Goal: Task Accomplishment & Management: Use online tool/utility

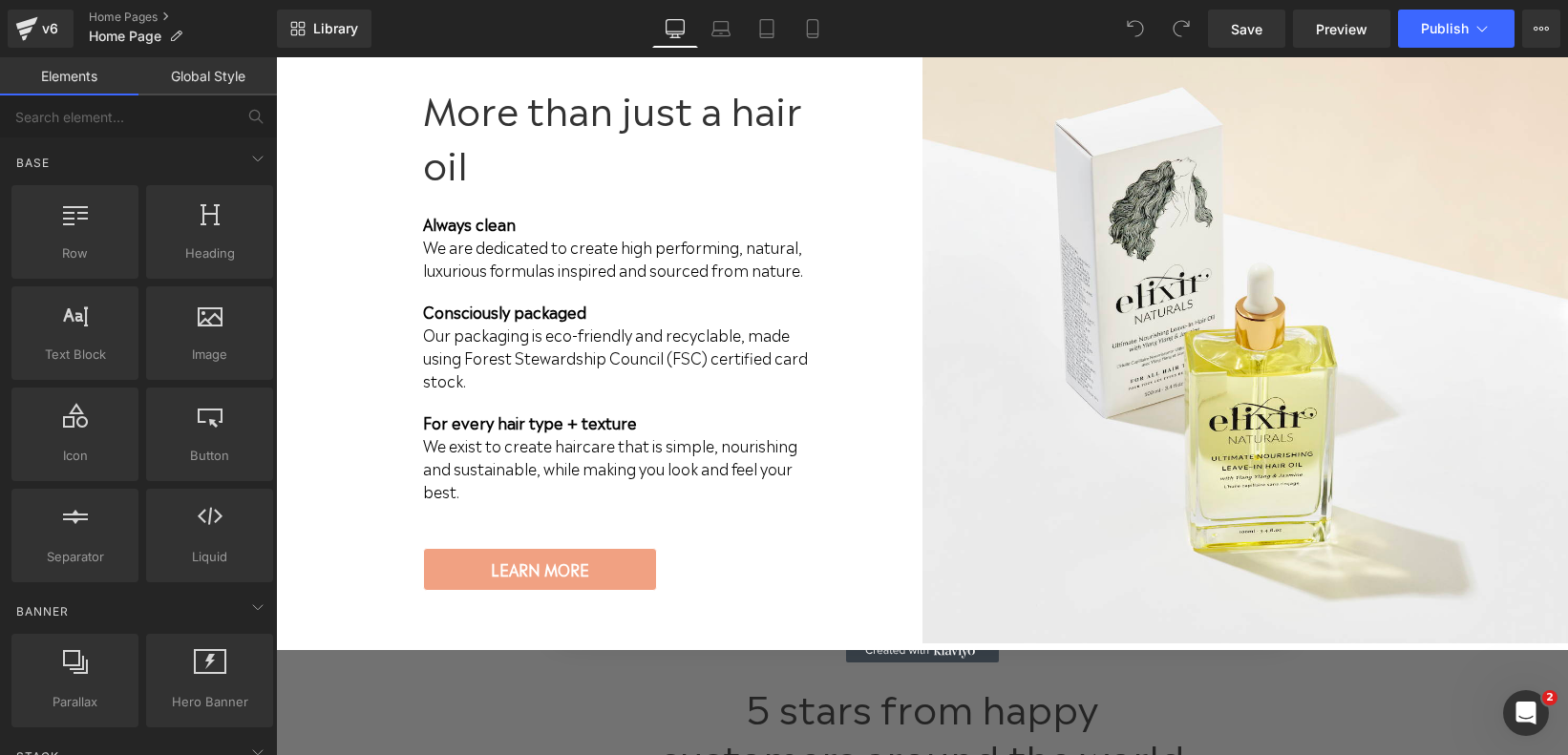
scroll to position [3636, 0]
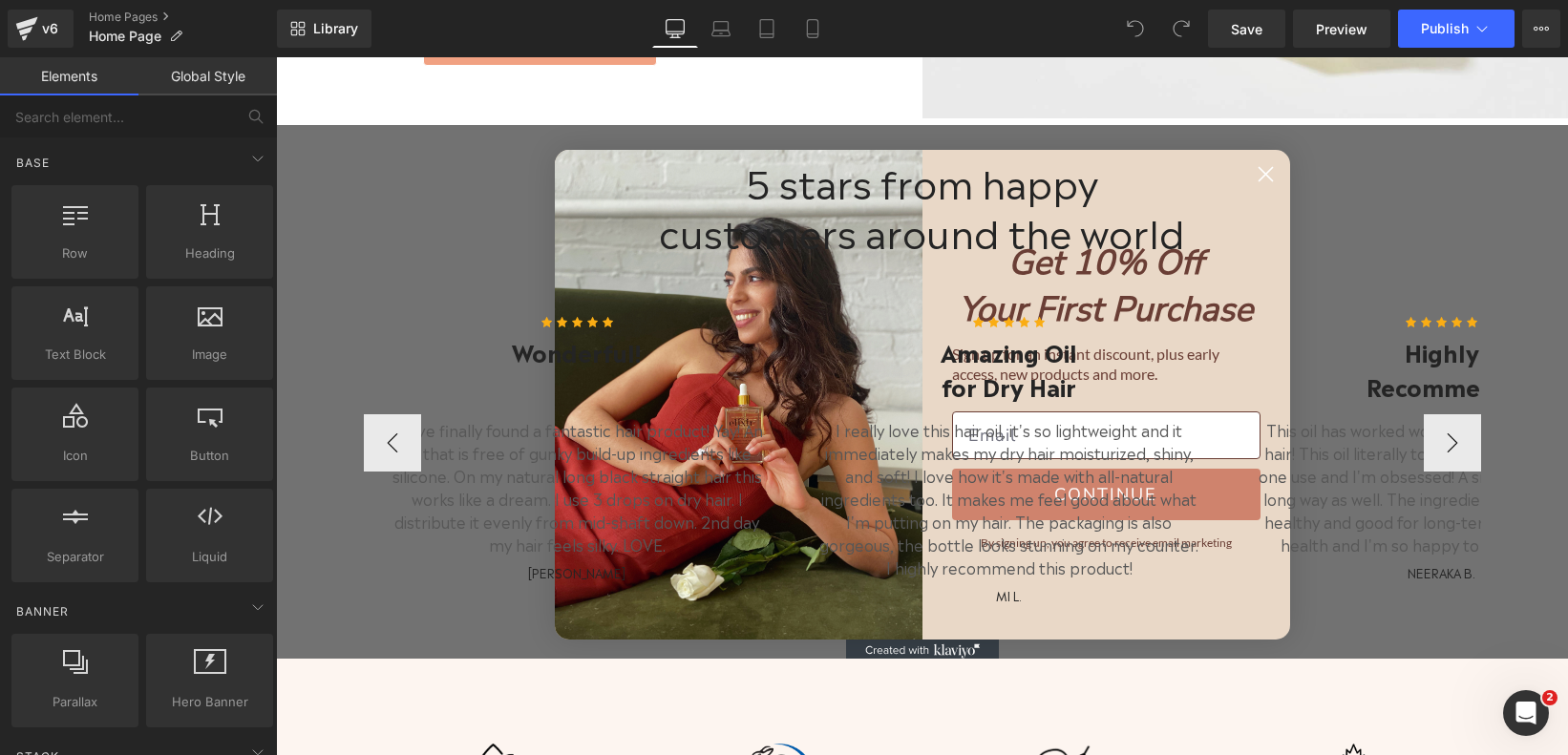
scroll to position [4084, 0]
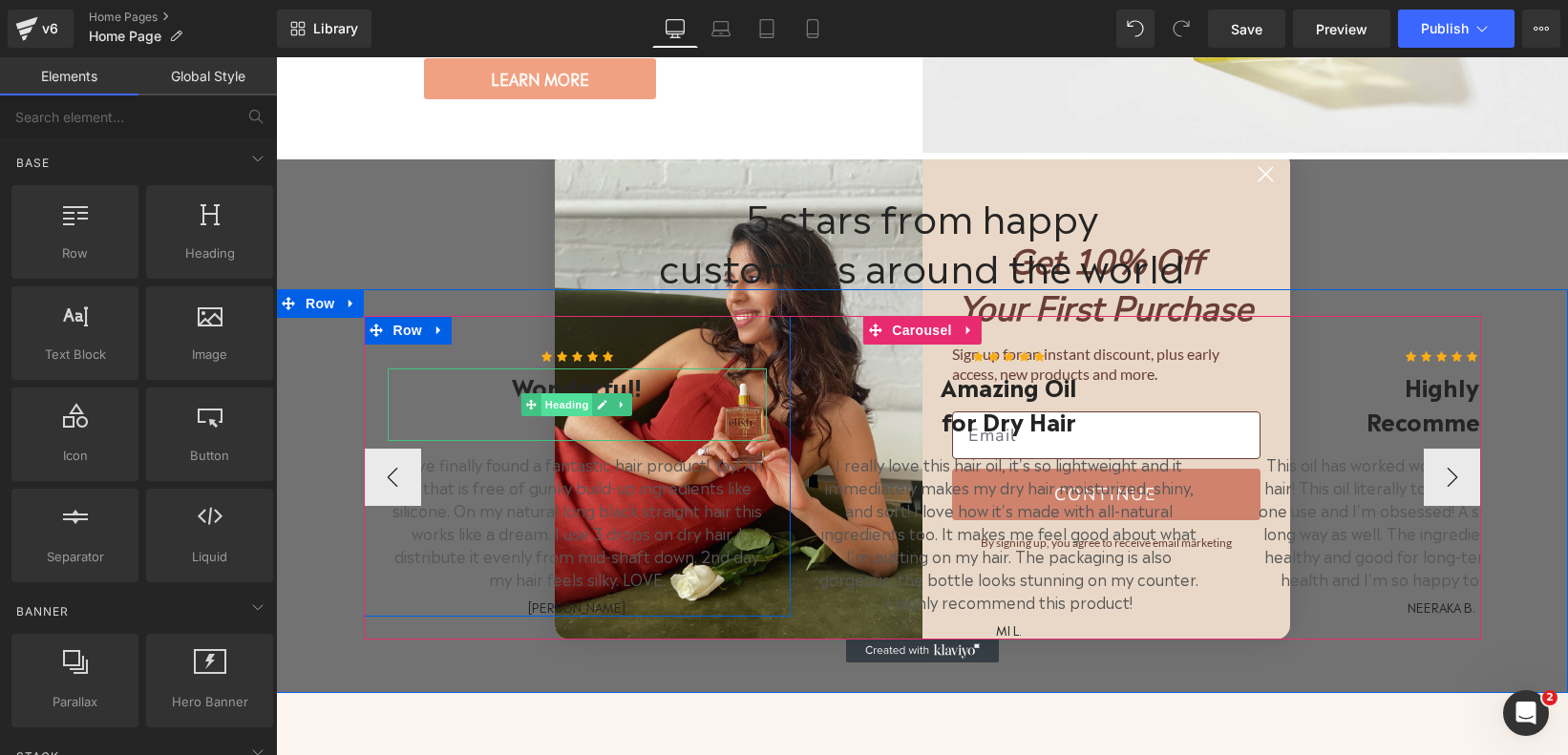
click at [560, 393] on span "Heading" at bounding box center [566, 405] width 51 height 23
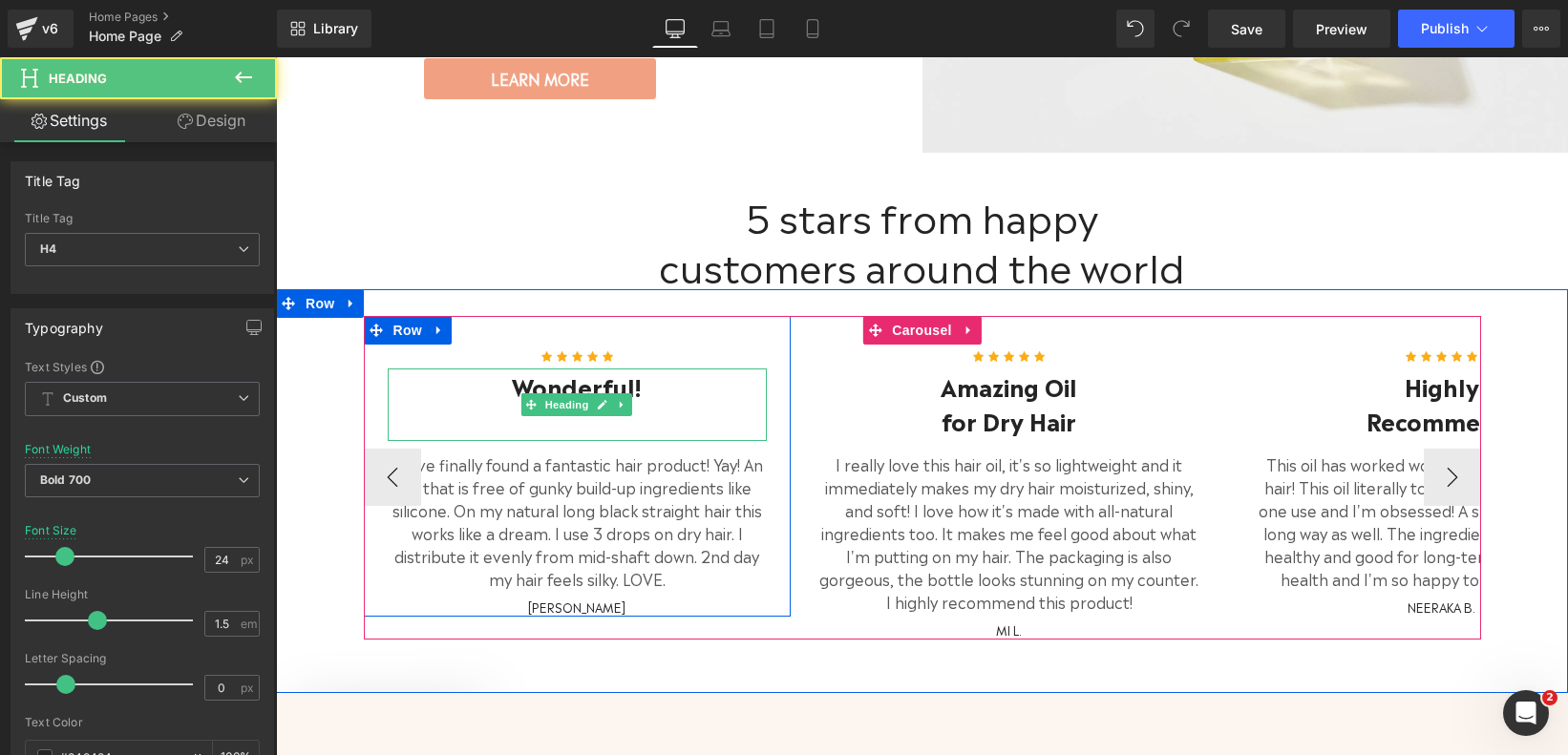
click at [646, 368] on h4 "Wonderful!" at bounding box center [577, 385] width 380 height 35
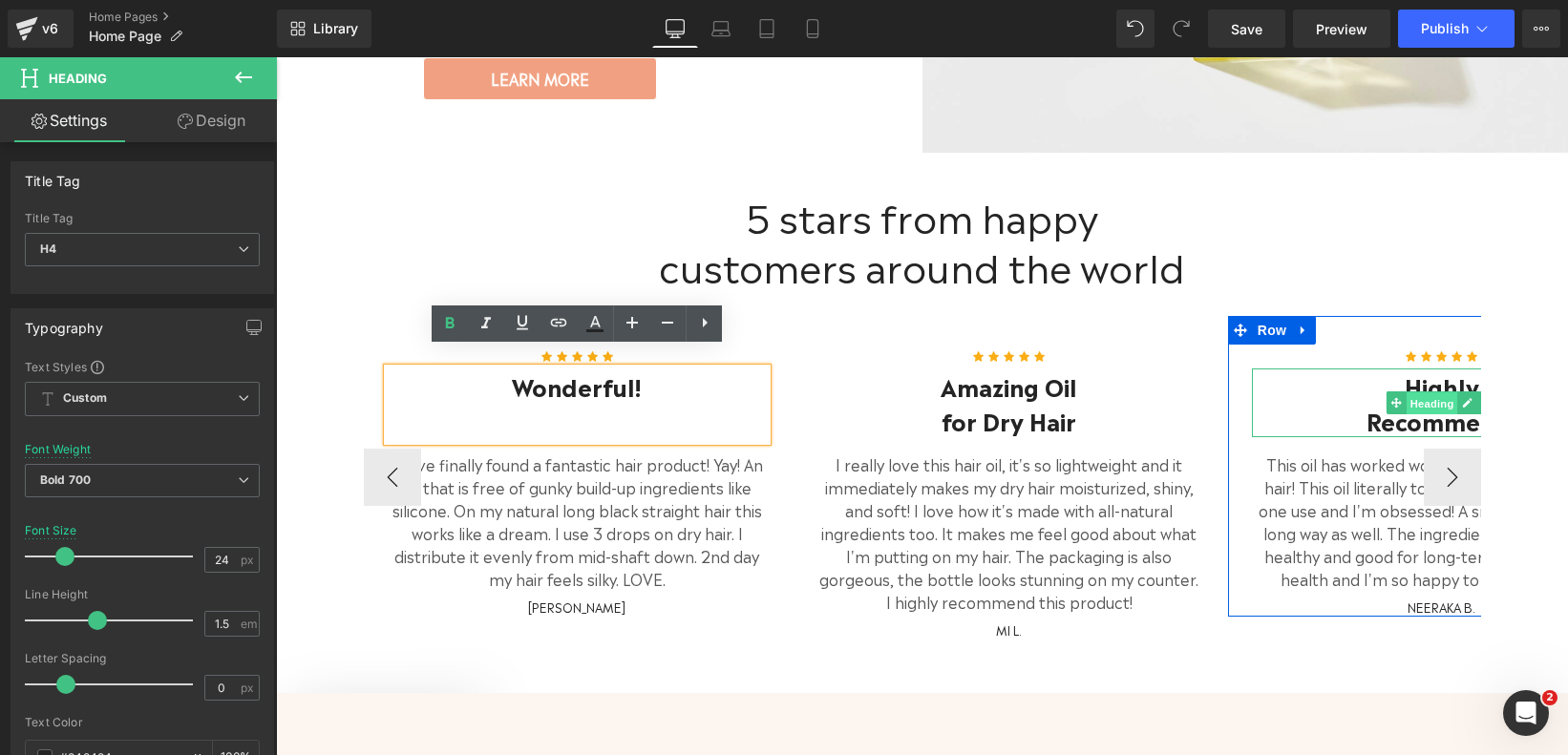
click at [1418, 391] on link "Heading" at bounding box center [1422, 403] width 71 height 23
click at [1350, 403] on h4 "Recommend!" at bounding box center [1441, 420] width 380 height 35
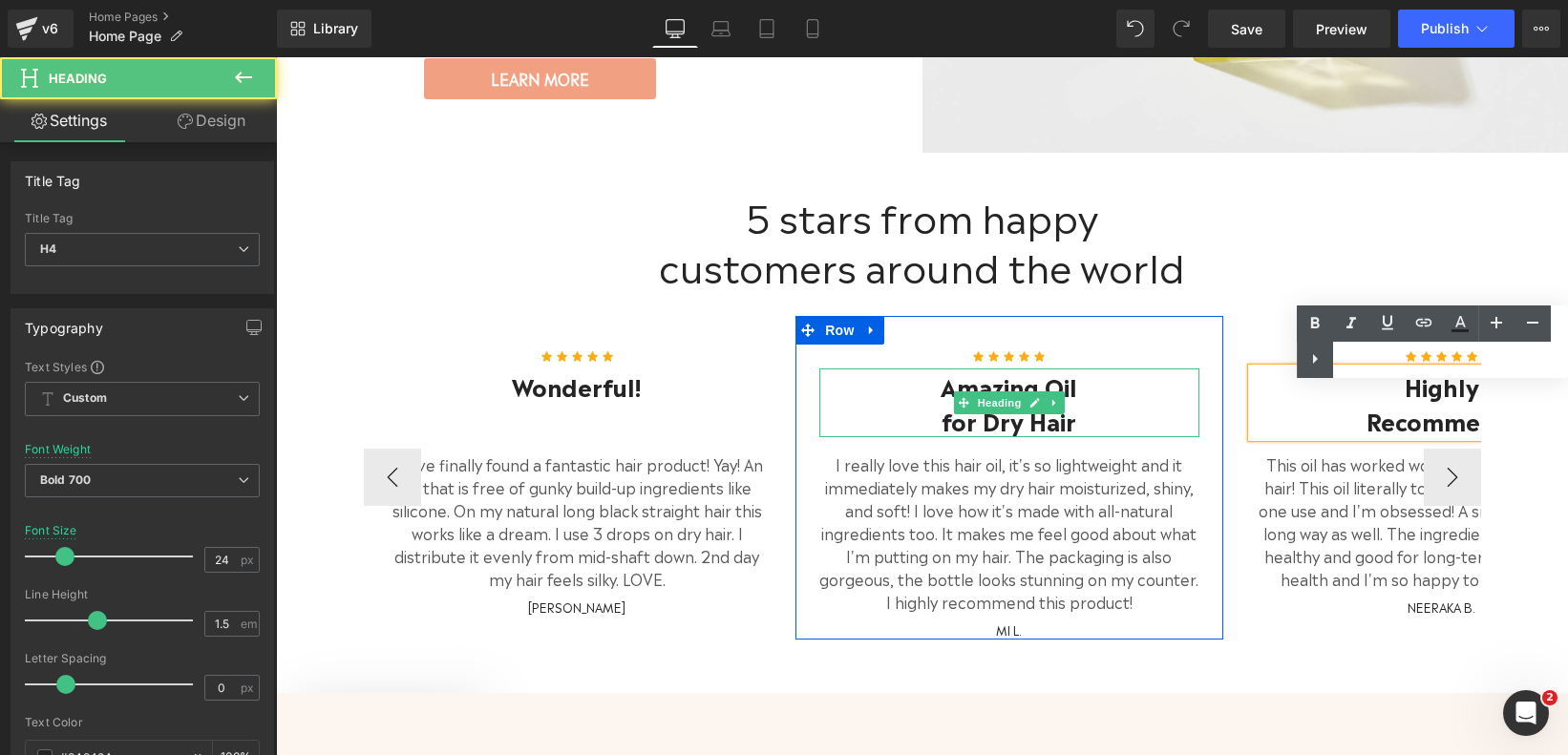
click at [1084, 403] on h4 "for Dry Hair" at bounding box center [1009, 420] width 380 height 35
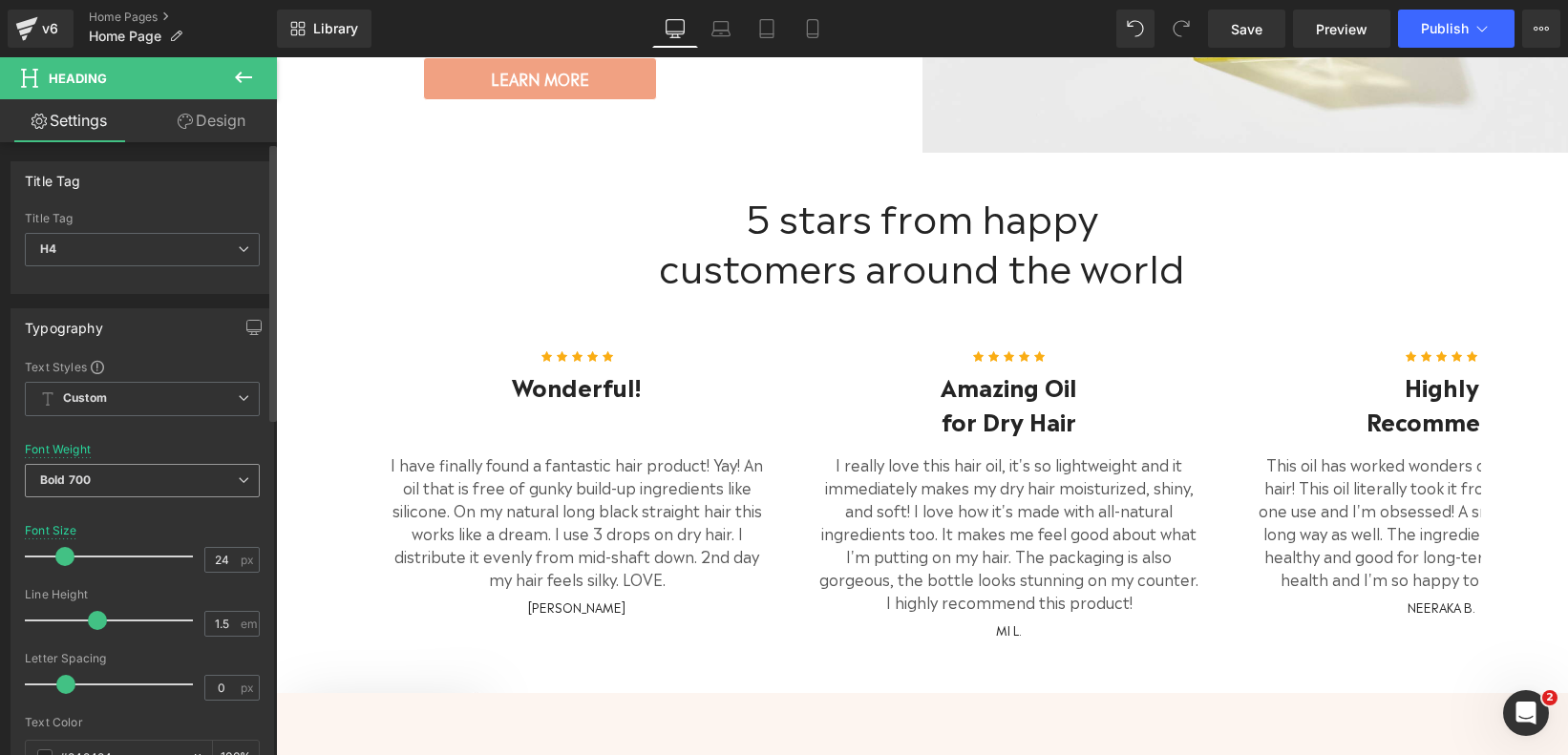
click at [202, 470] on span "Bold 700" at bounding box center [142, 480] width 235 height 34
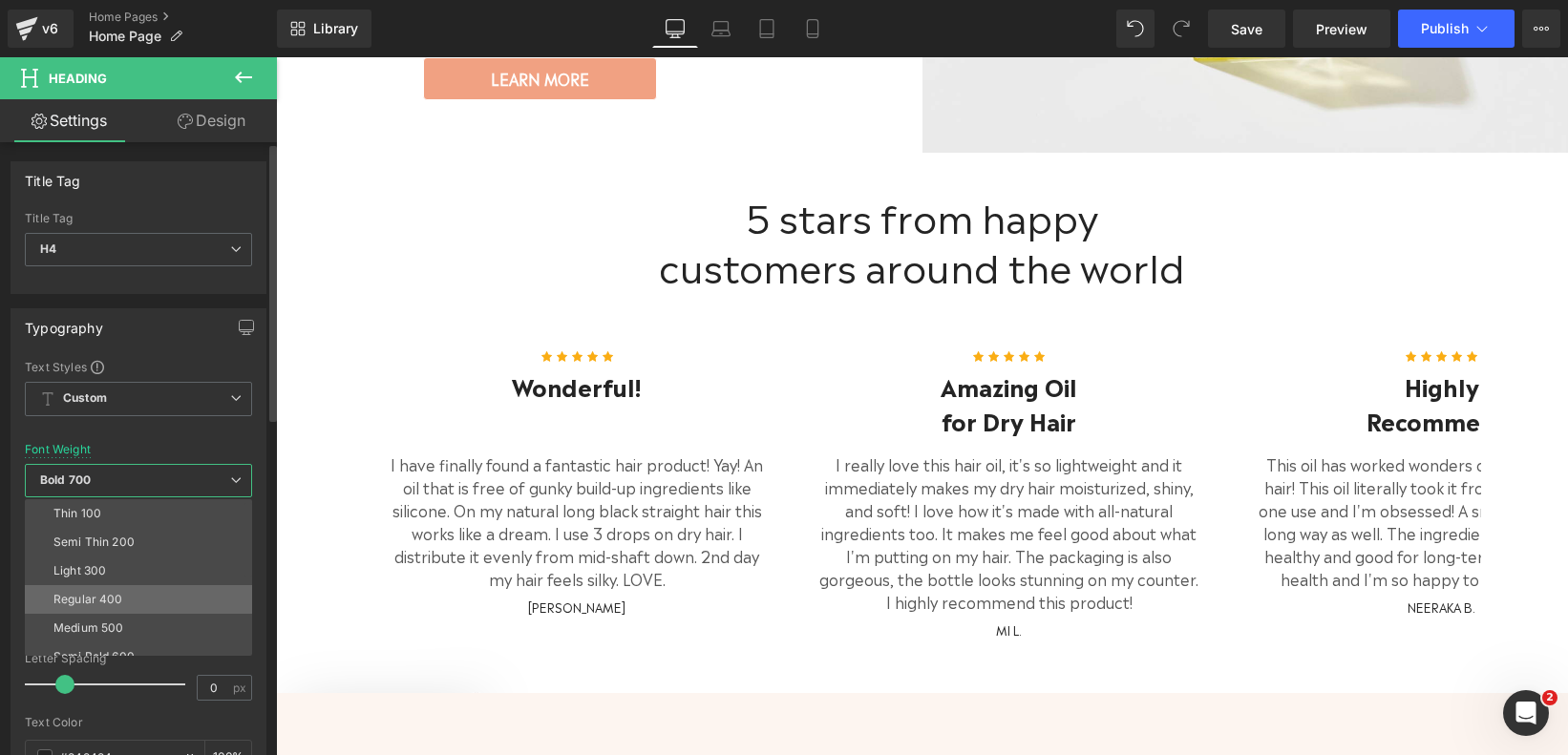
click at [161, 591] on li "Regular 400" at bounding box center [143, 600] width 236 height 29
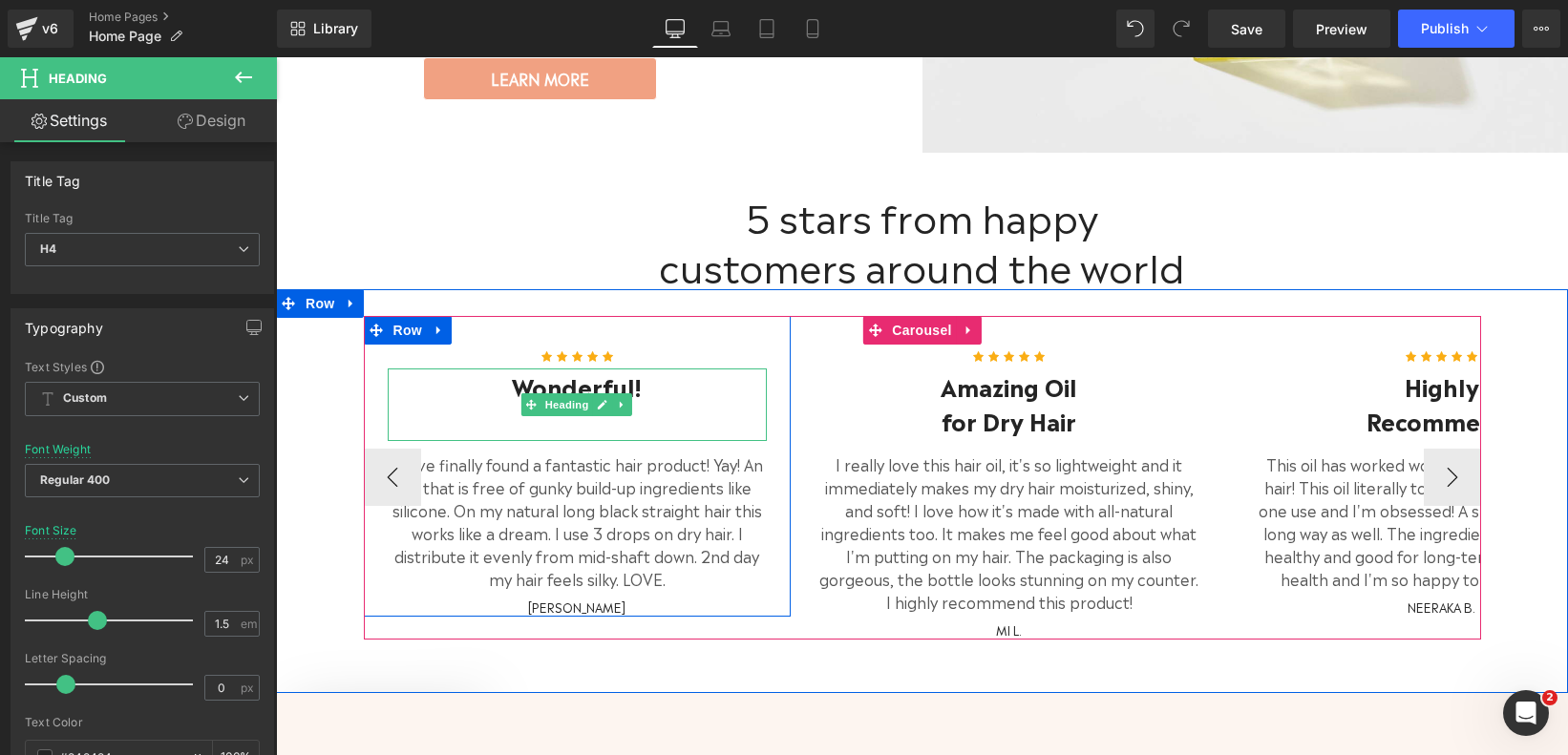
click at [655, 378] on h4 "Wonderful!" at bounding box center [577, 385] width 380 height 35
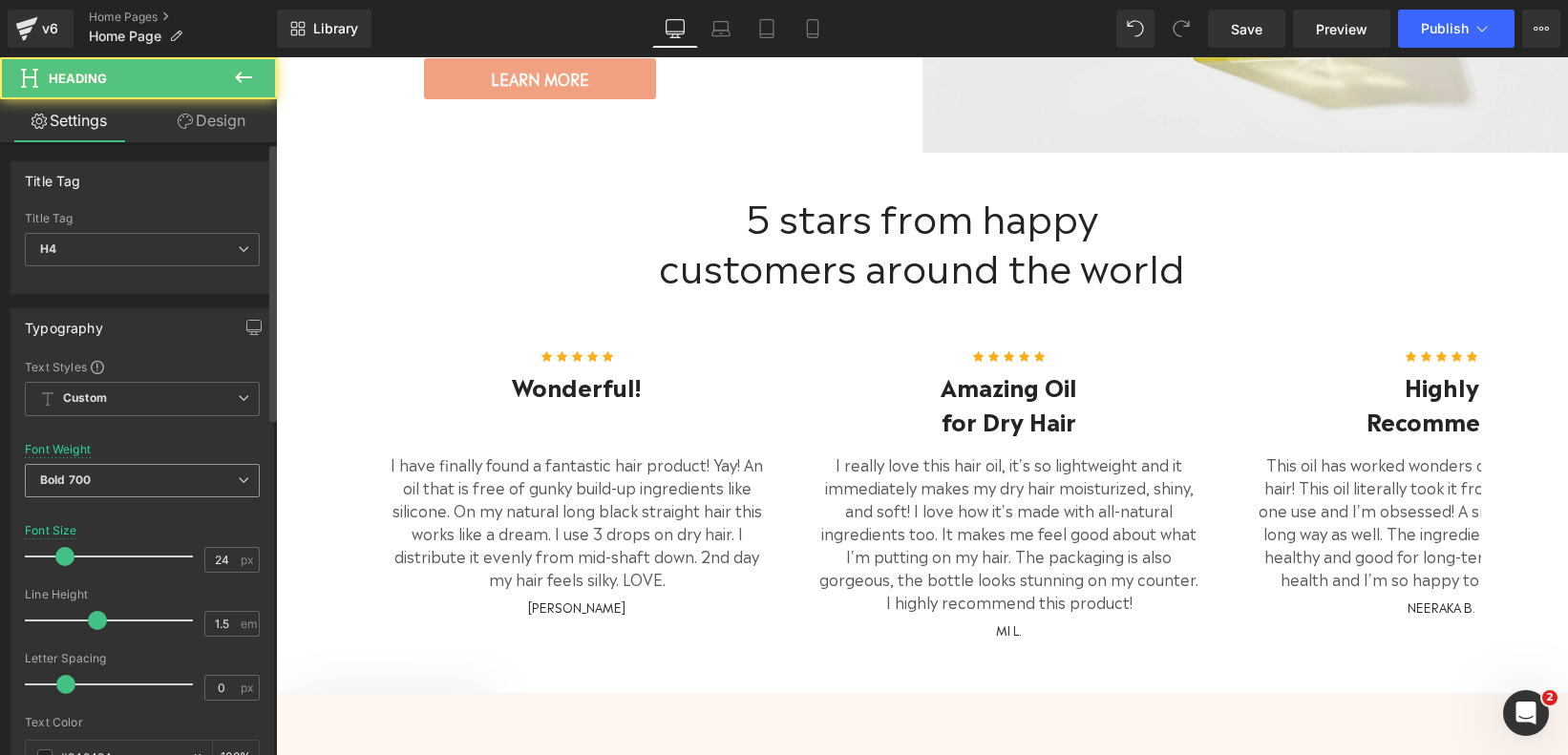
click at [212, 474] on span "Bold 700" at bounding box center [142, 480] width 235 height 34
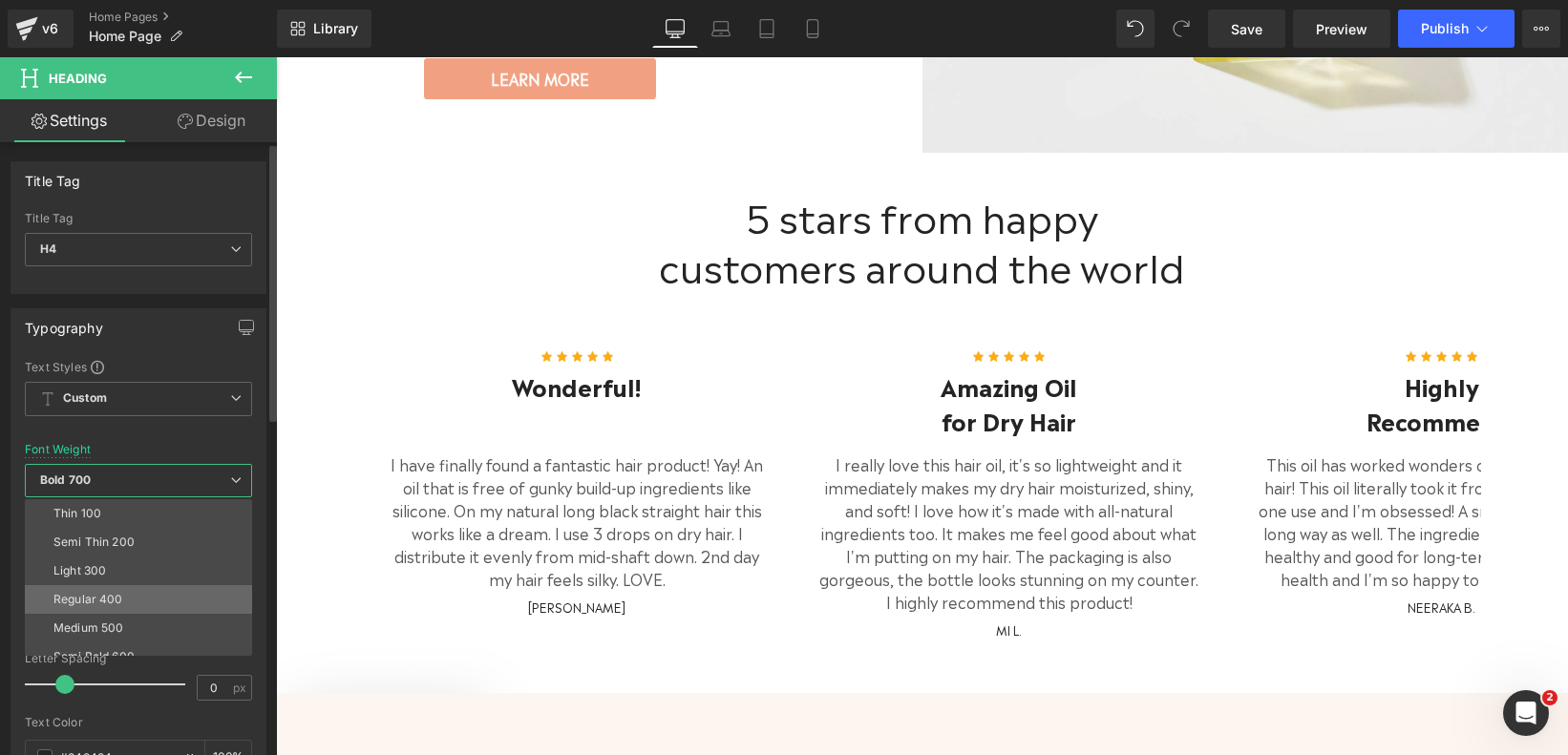
click at [185, 596] on li "Regular 400" at bounding box center [143, 600] width 236 height 29
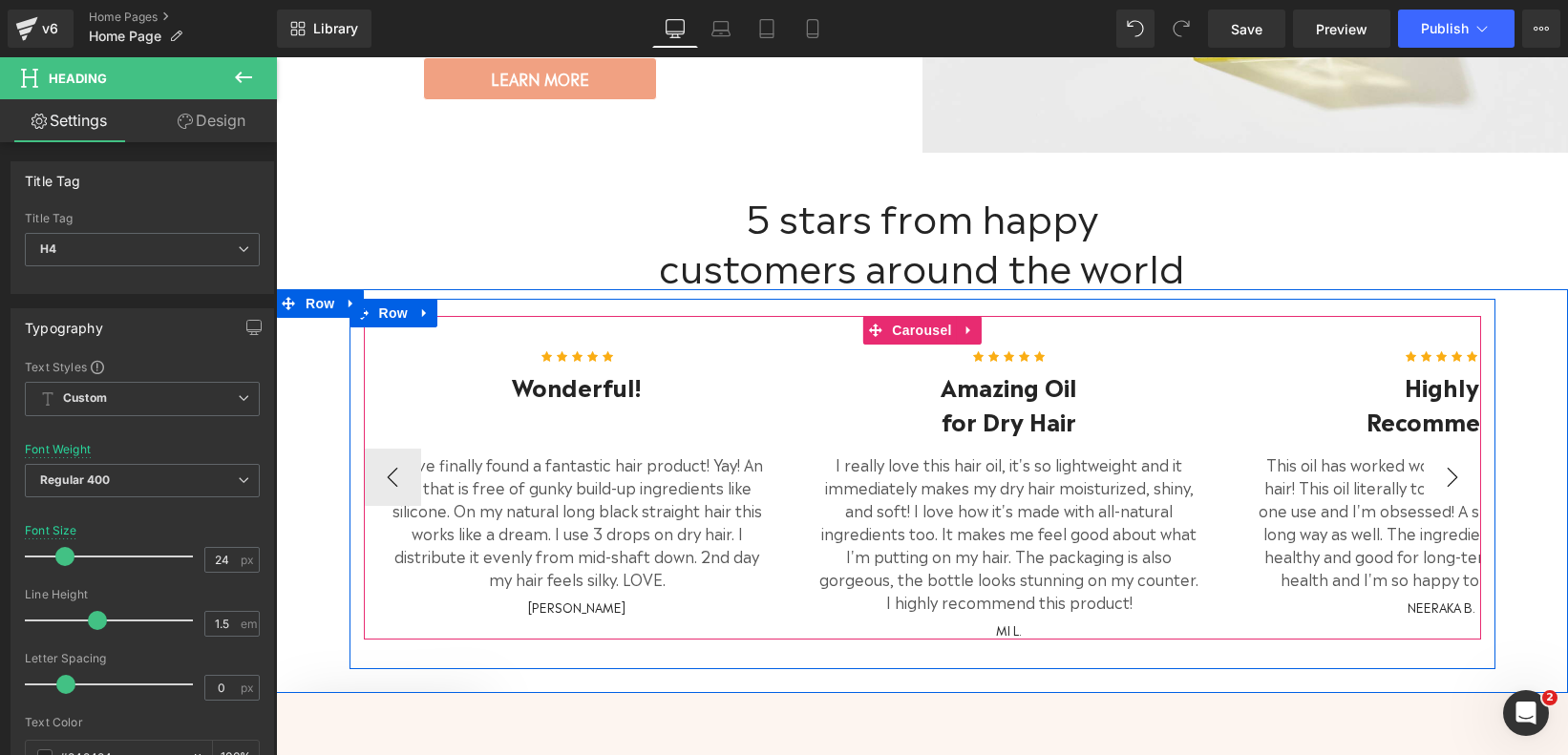
click at [1450, 457] on button "›" at bounding box center [1452, 476] width 57 height 57
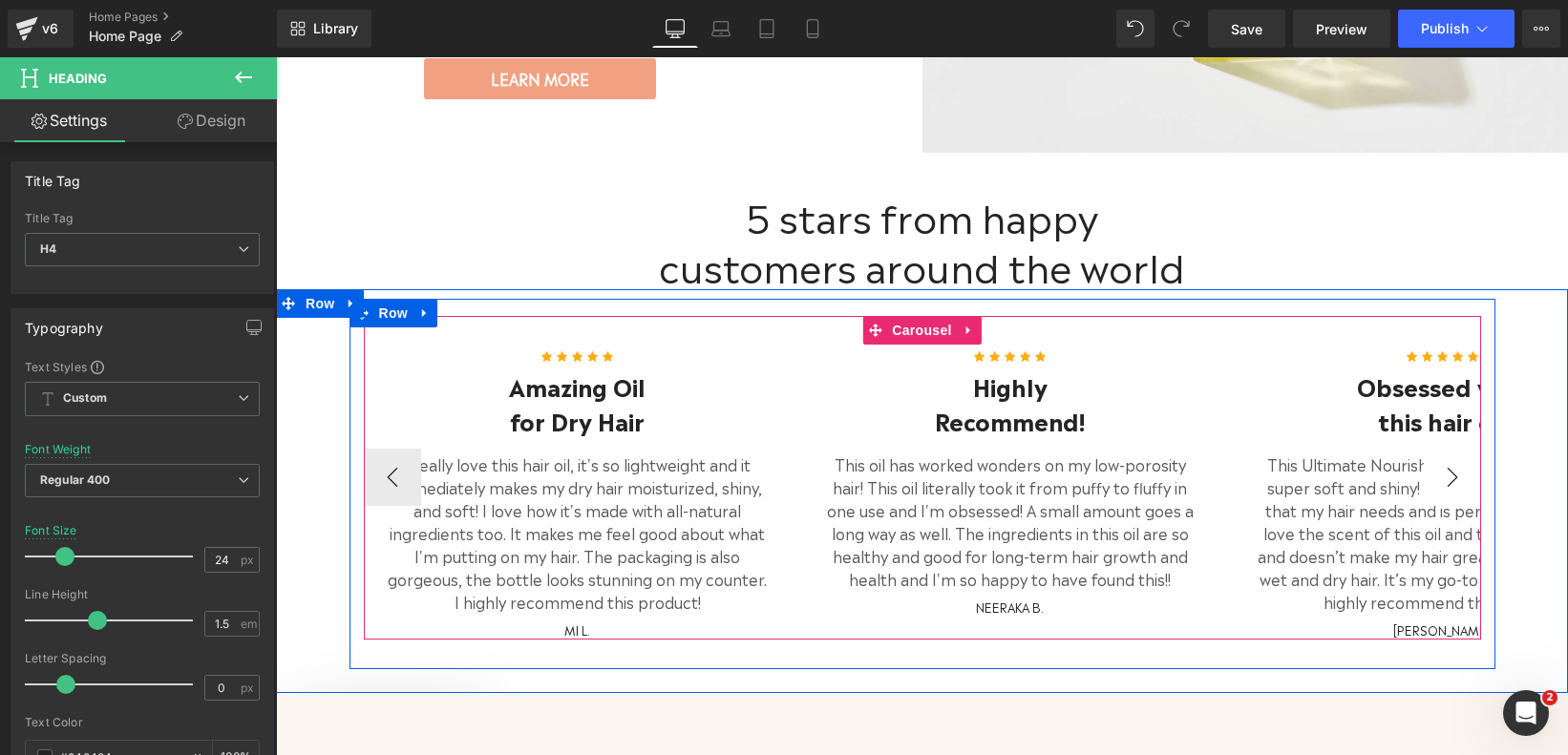
click at [1449, 456] on button "›" at bounding box center [1452, 476] width 57 height 57
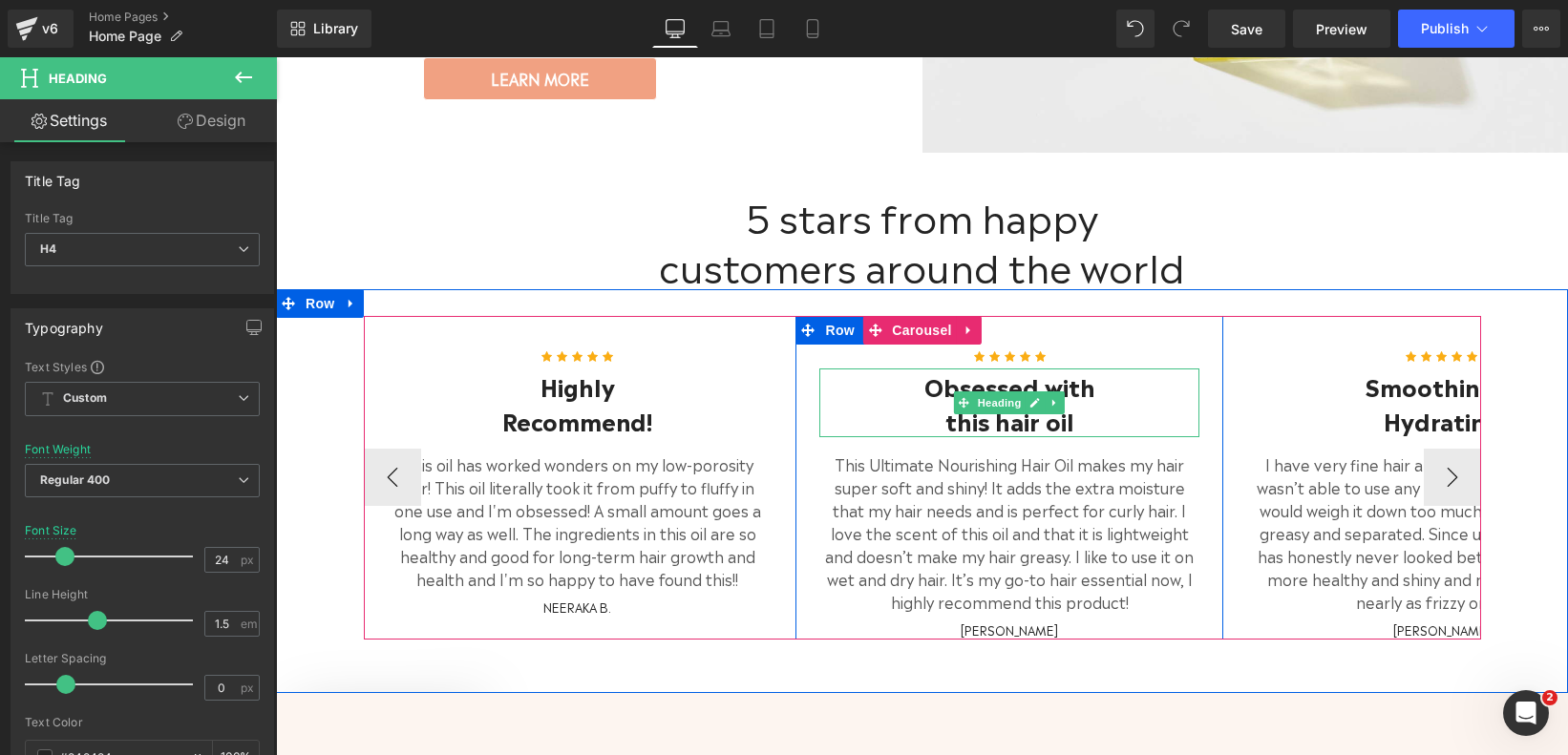
click at [926, 369] on h4 "Obsessed with" at bounding box center [1009, 385] width 380 height 35
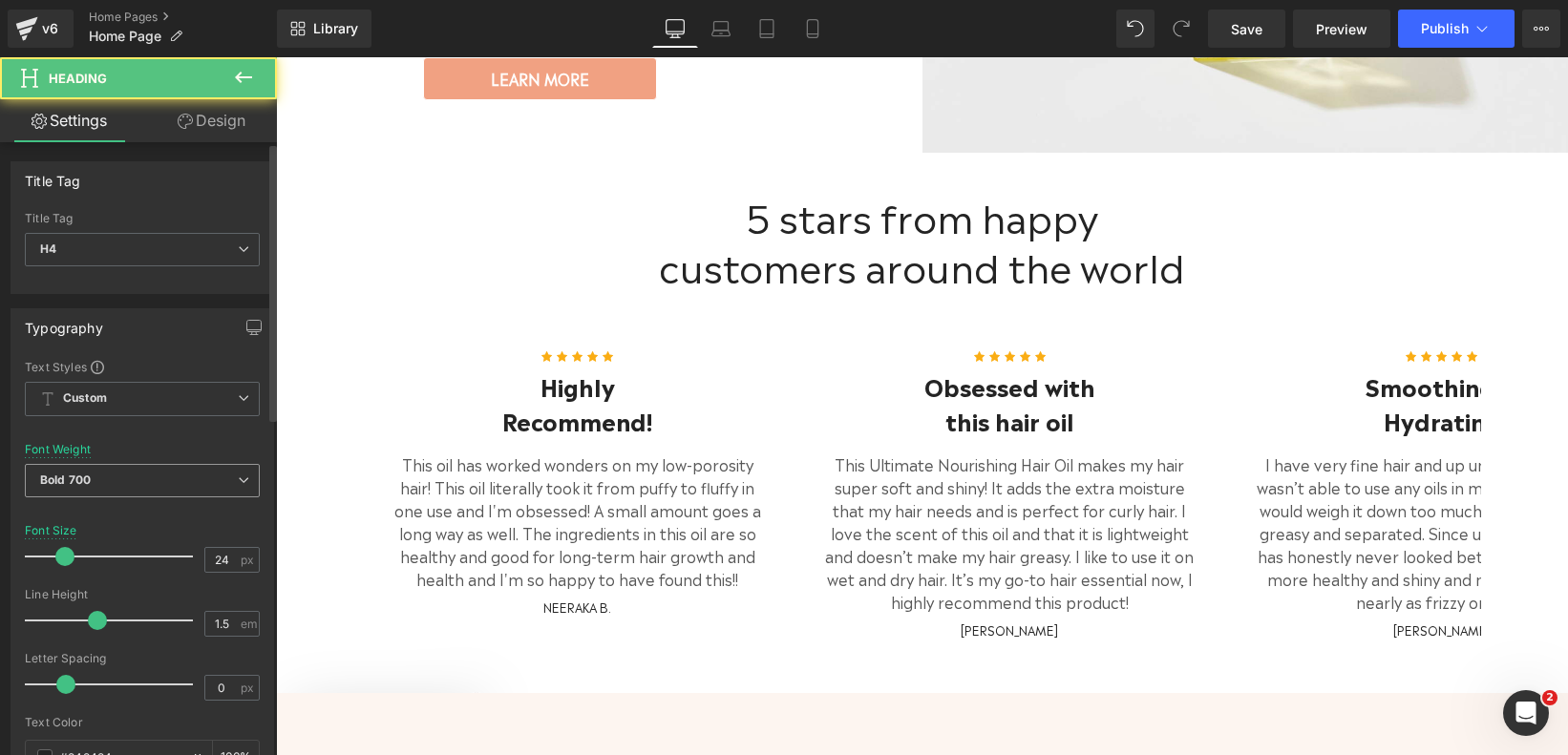
click at [219, 482] on span "Bold 700" at bounding box center [142, 480] width 235 height 34
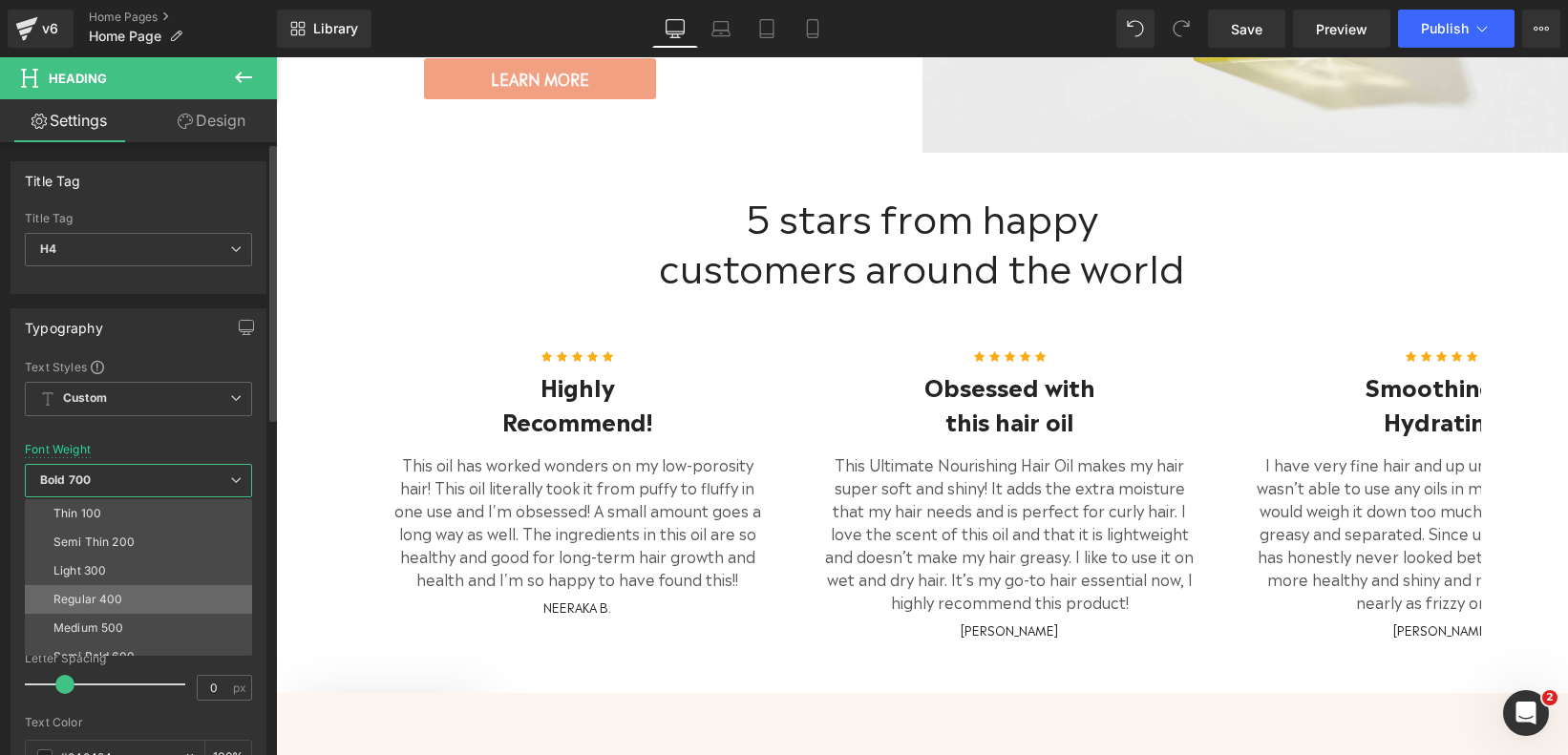
click at [196, 588] on li "Regular 400" at bounding box center [143, 600] width 236 height 29
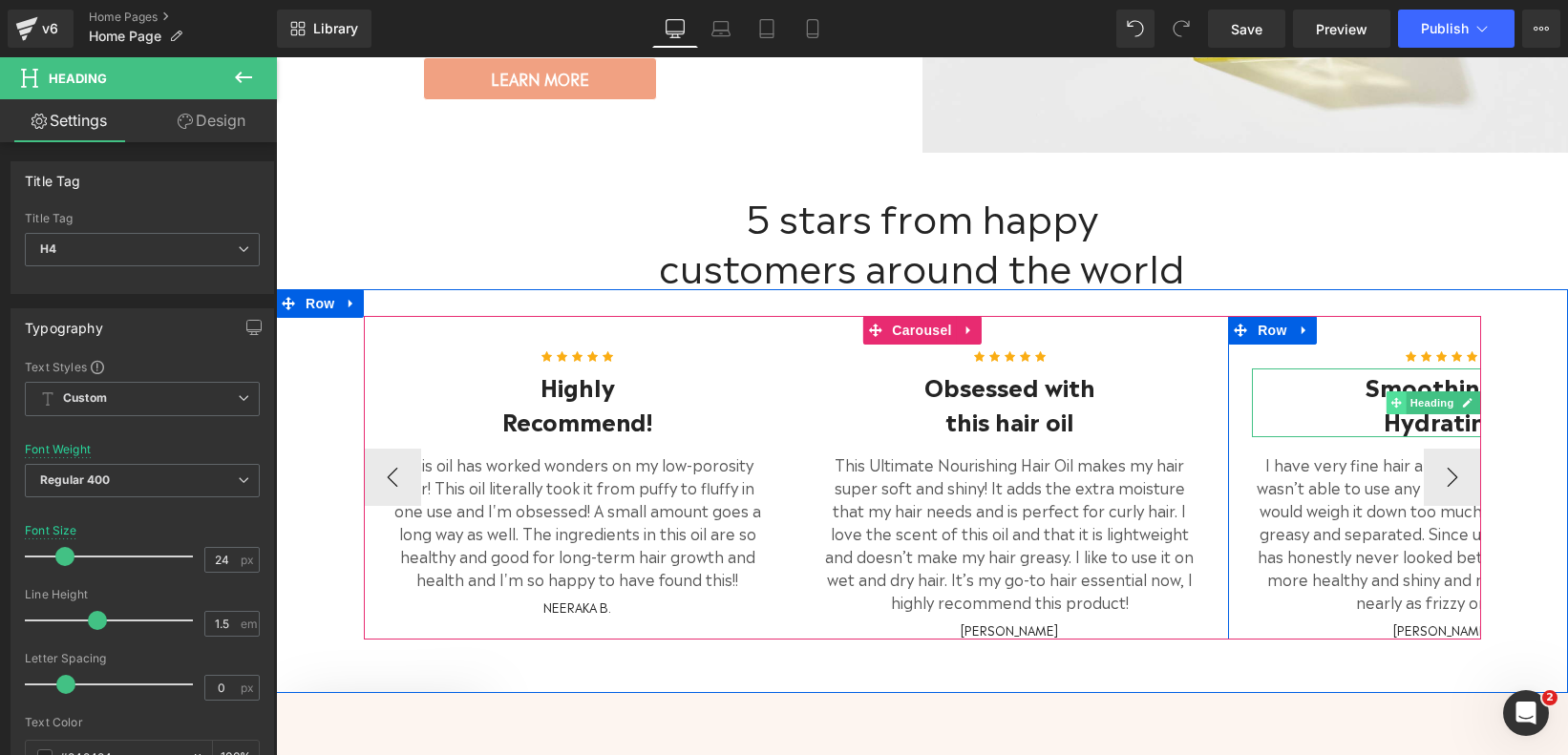
click at [1400, 391] on span at bounding box center [1396, 403] width 20 height 23
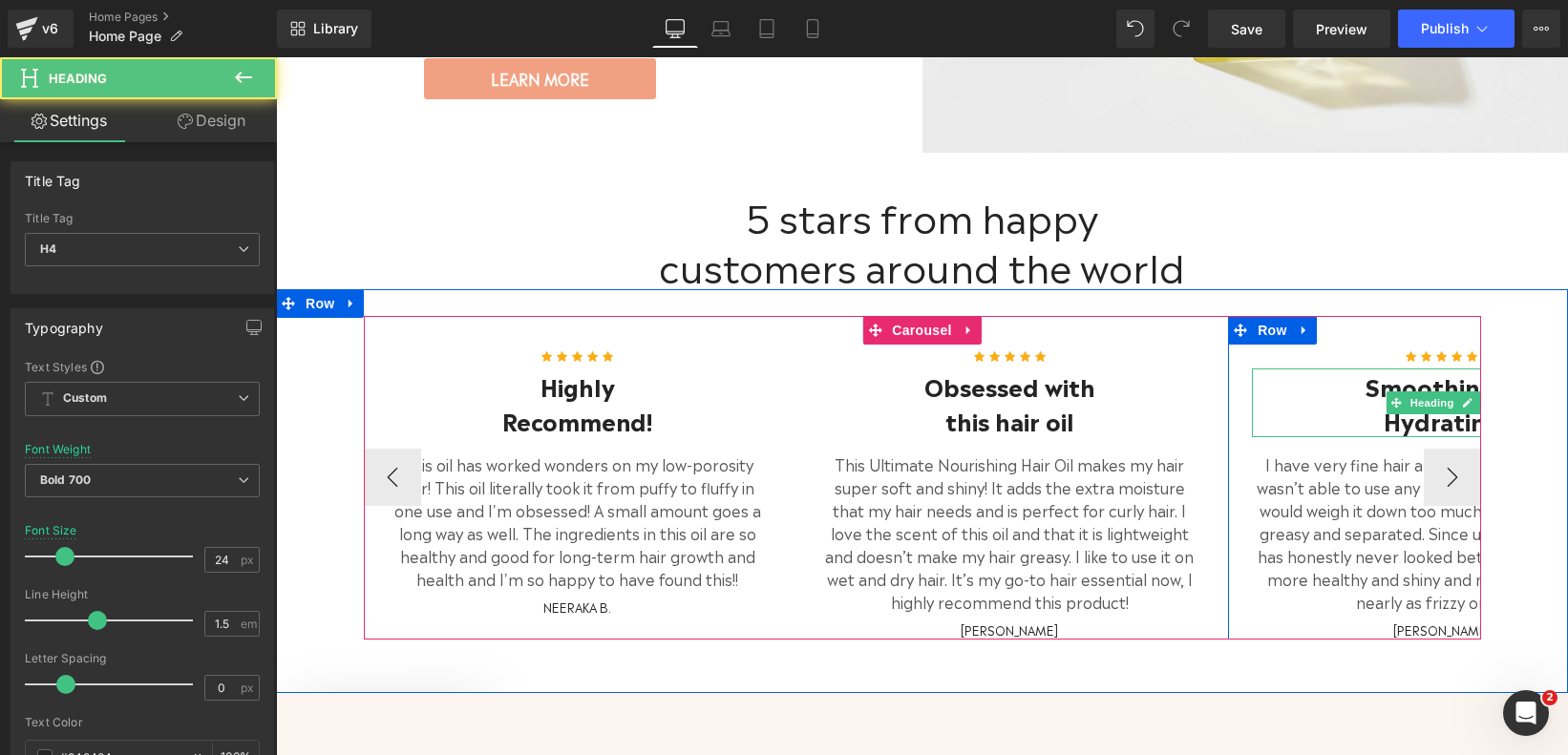
click at [1358, 375] on h4 "Smoothing &" at bounding box center [1441, 385] width 380 height 35
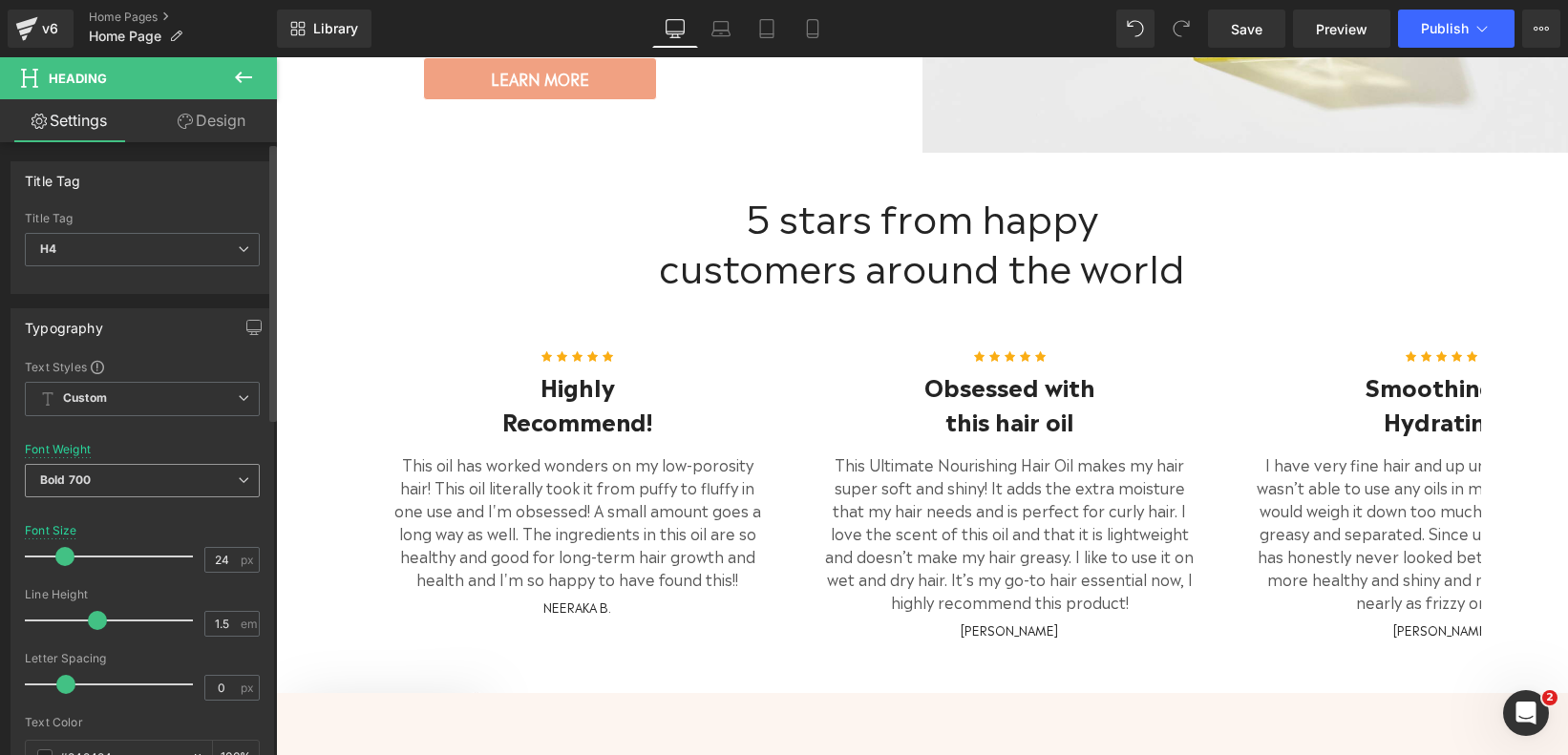
click at [223, 479] on span "Bold 700" at bounding box center [142, 480] width 235 height 34
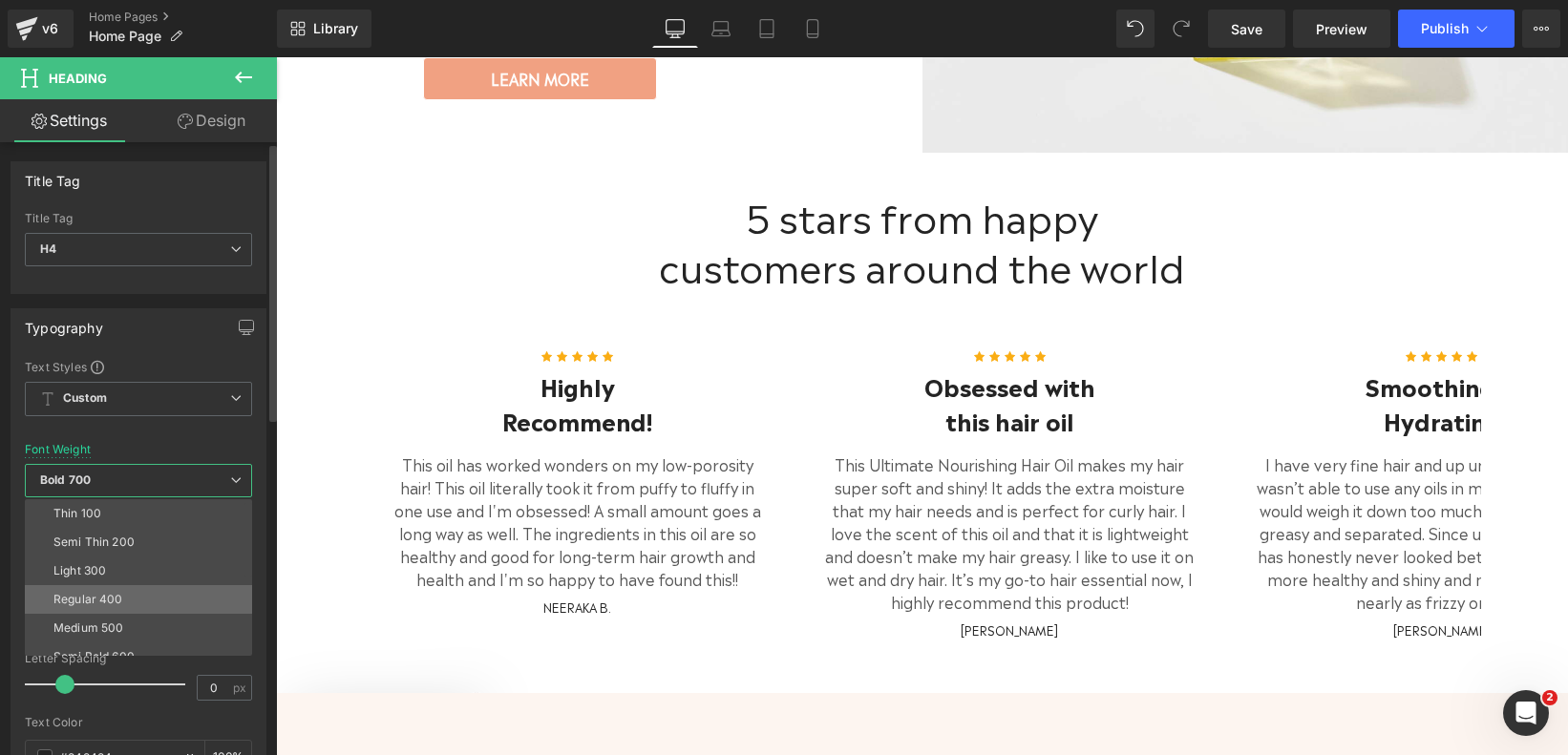
click at [190, 585] on li "Regular 400" at bounding box center [143, 600] width 236 height 29
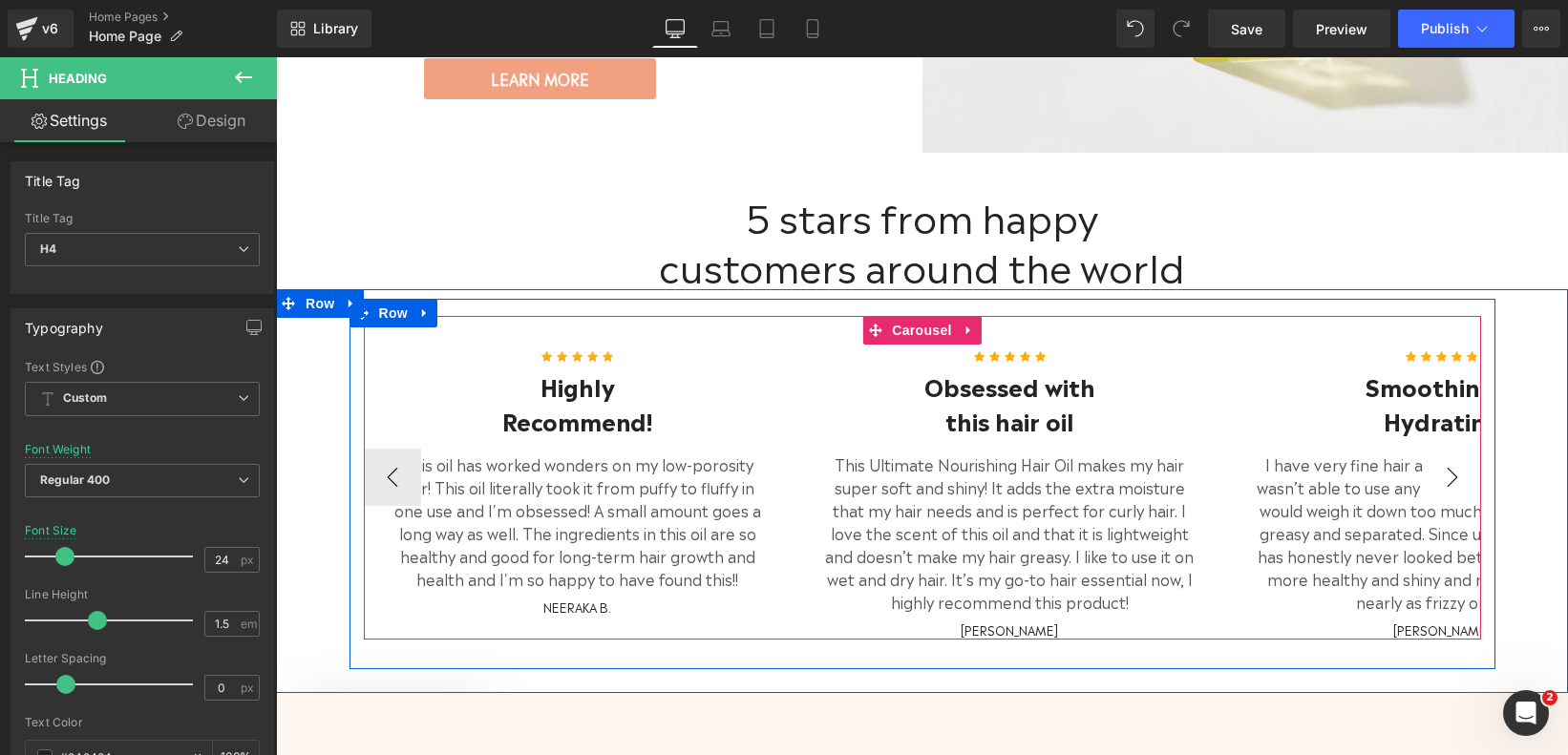
click at [1451, 461] on button "›" at bounding box center [1452, 476] width 57 height 57
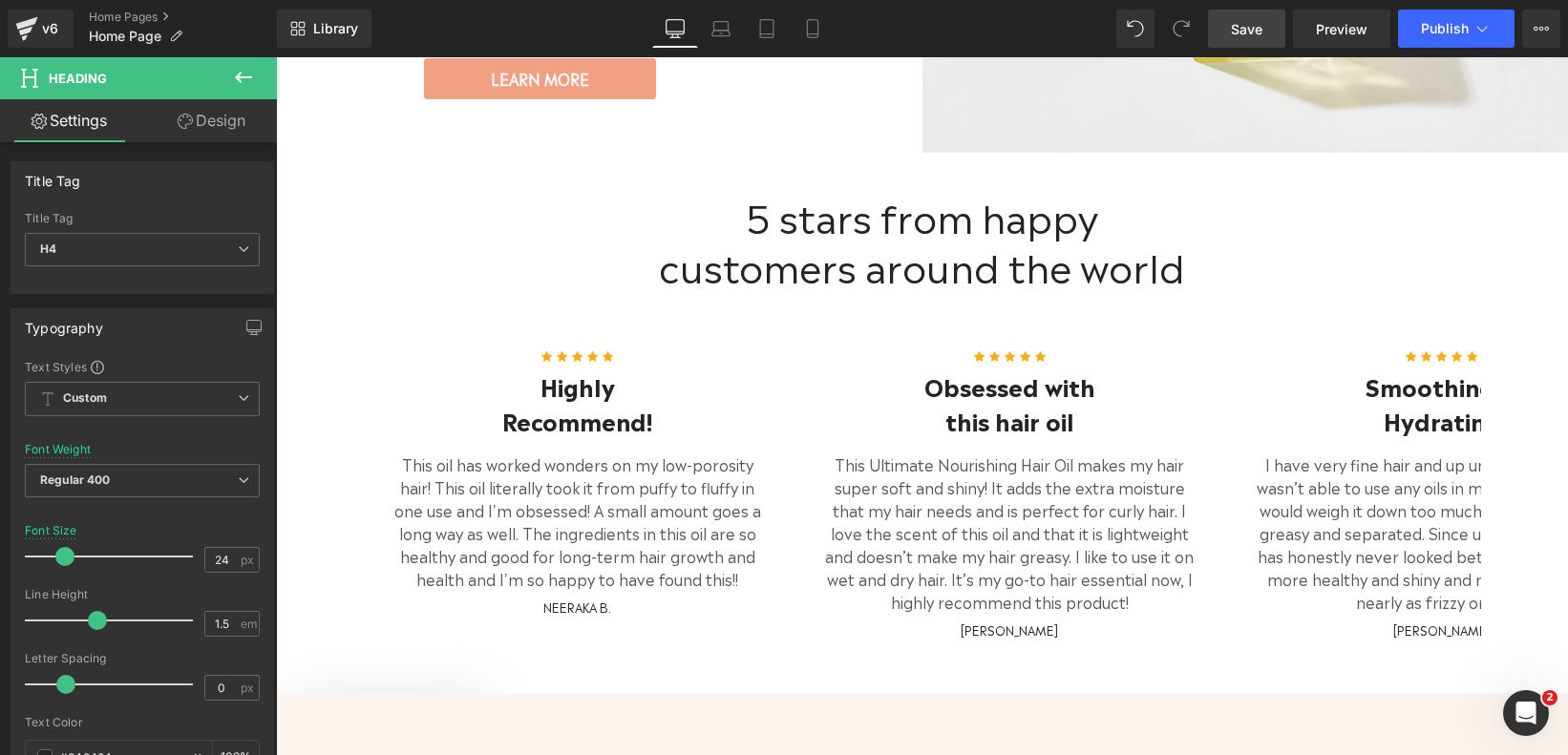
click at [1239, 30] on span "Save" at bounding box center [1246, 29] width 32 height 20
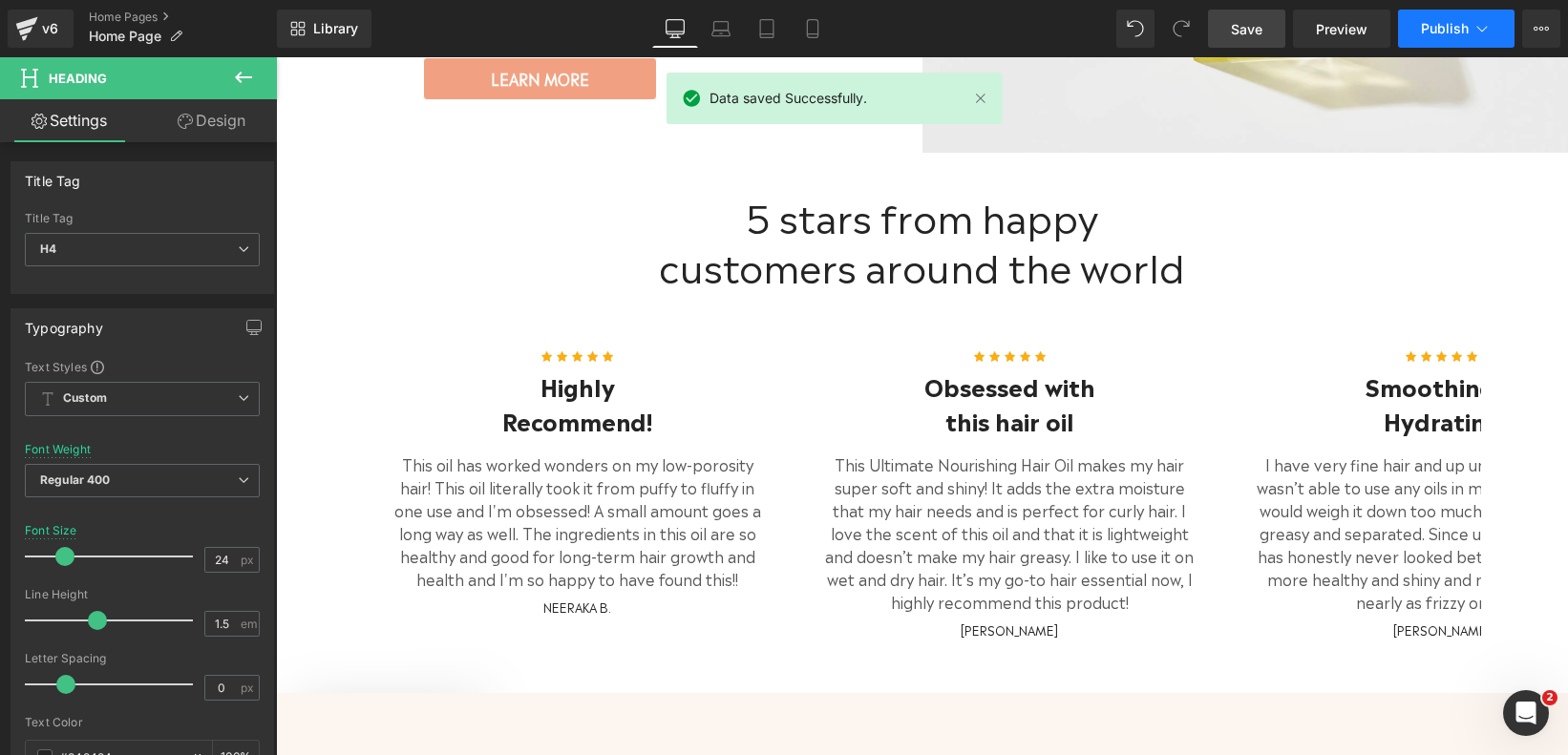
click at [1461, 27] on span "Publish" at bounding box center [1444, 29] width 47 height 15
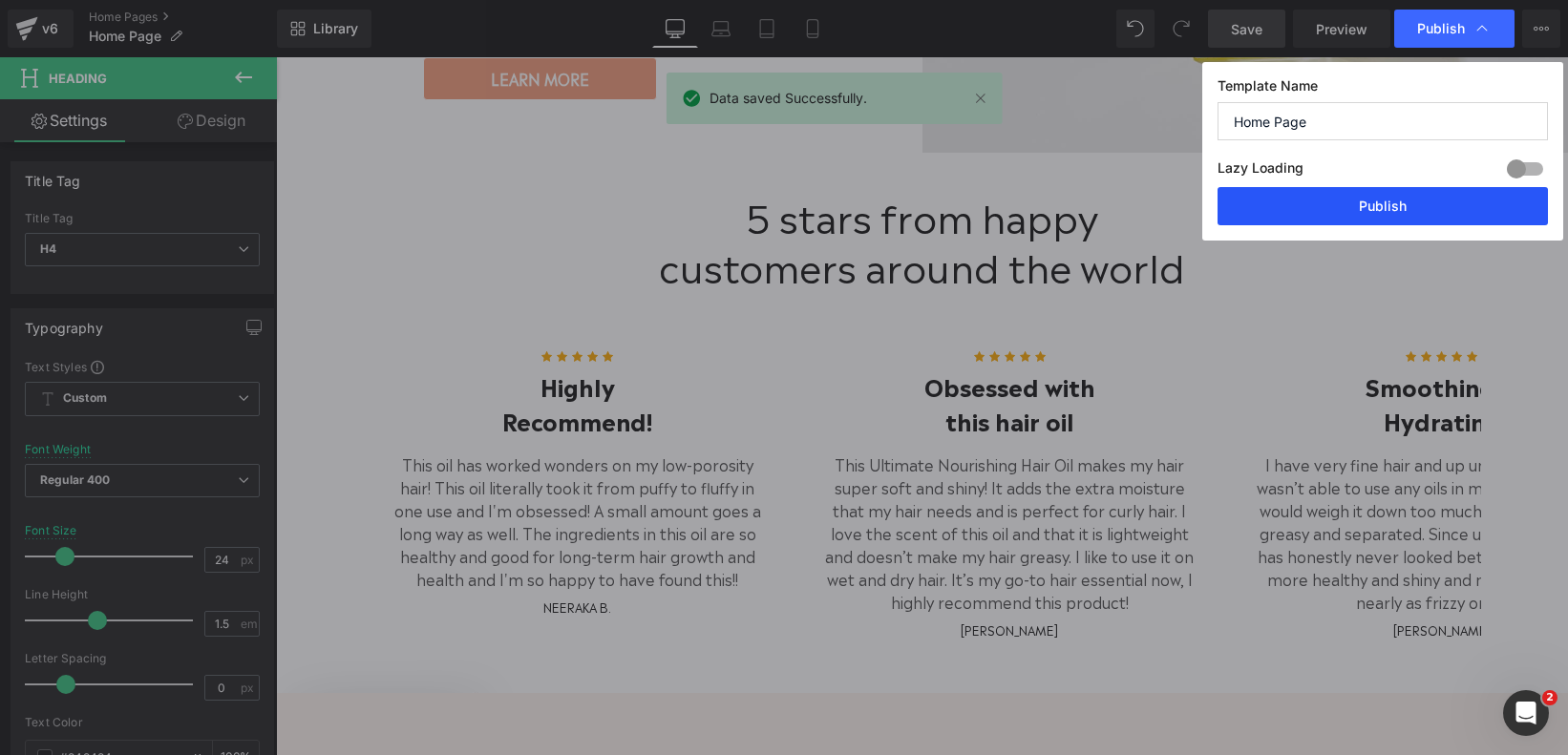
click at [1400, 205] on button "Publish" at bounding box center [1383, 207] width 330 height 39
